Goal: Information Seeking & Learning: Find specific fact

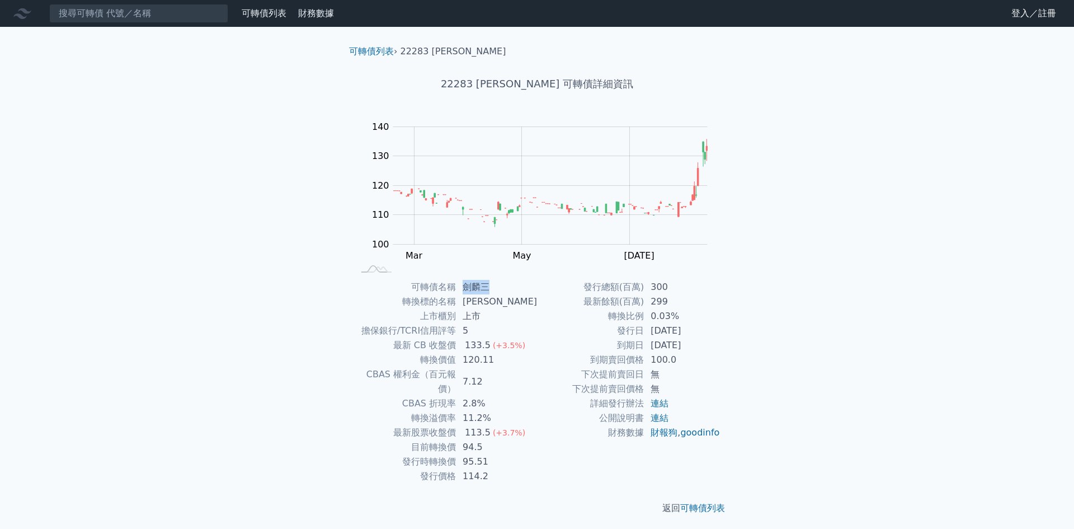
drag, startPoint x: 471, startPoint y: 285, endPoint x: 494, endPoint y: 283, distance: 23.0
click at [494, 283] on td "劍麟三" at bounding box center [496, 287] width 81 height 15
